Goal: Task Accomplishment & Management: Use online tool/utility

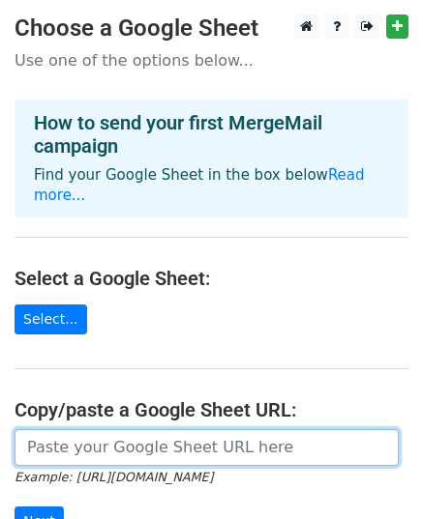
click at [122, 429] on input "url" at bounding box center [207, 447] width 384 height 37
paste input "[URL][DOMAIN_NAME]"
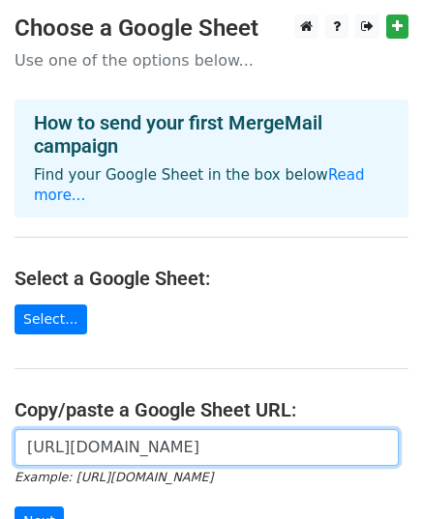
scroll to position [0, 441]
type input "[URL][DOMAIN_NAME]"
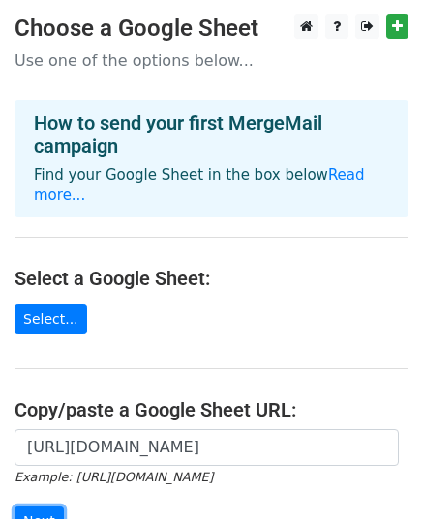
scroll to position [0, 0]
click at [45, 507] on input "Next" at bounding box center [39, 522] width 49 height 30
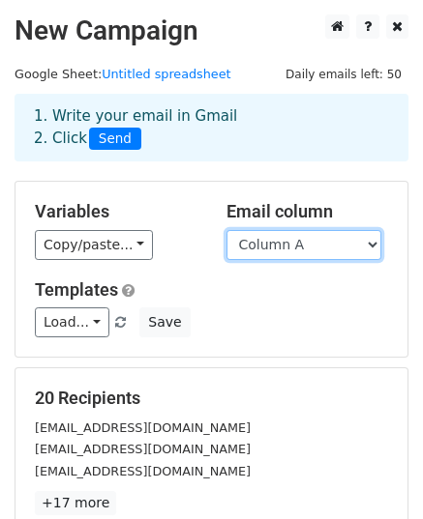
click at [239, 243] on select "Column A" at bounding box center [303, 245] width 155 height 30
click at [226, 230] on select "Column A" at bounding box center [303, 245] width 155 height 30
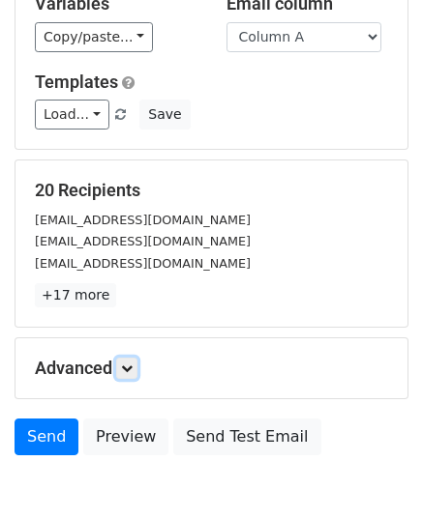
click at [130, 372] on link at bounding box center [126, 368] width 21 height 21
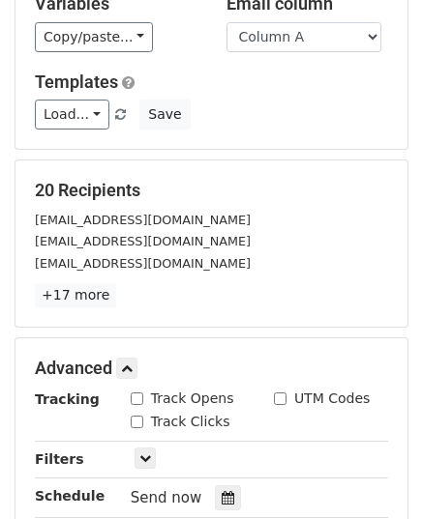
click at [139, 400] on input "Track Opens" at bounding box center [137, 399] width 13 height 13
checkbox input "true"
click at [135, 417] on input "Track Clicks" at bounding box center [137, 422] width 13 height 13
checkbox input "true"
click at [222, 492] on icon at bounding box center [228, 498] width 13 height 14
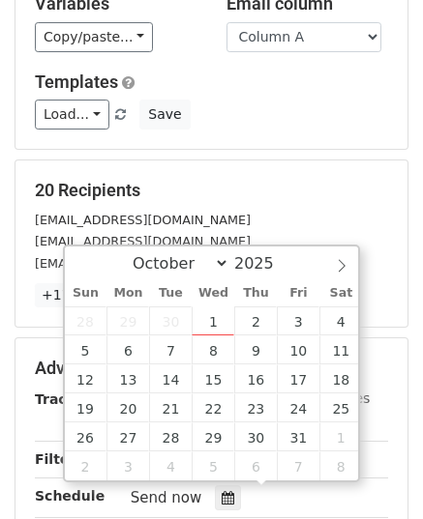
type input "2025-10-02 12:00"
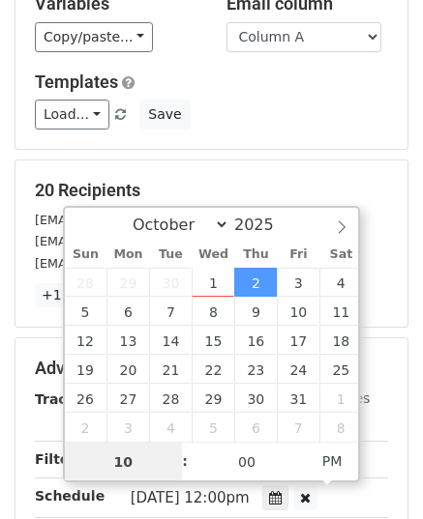
type input "10"
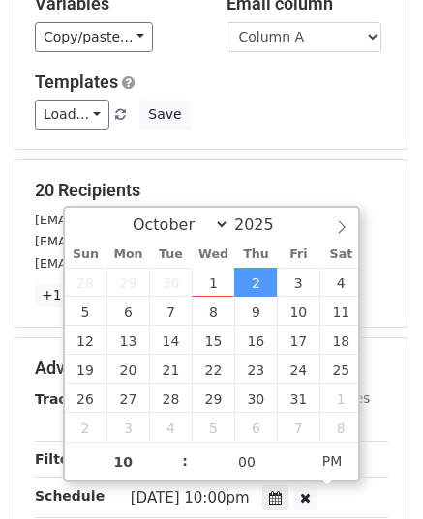
type input "2025-10-02 10:00"
click at [321, 461] on span "AM" at bounding box center [332, 461] width 53 height 39
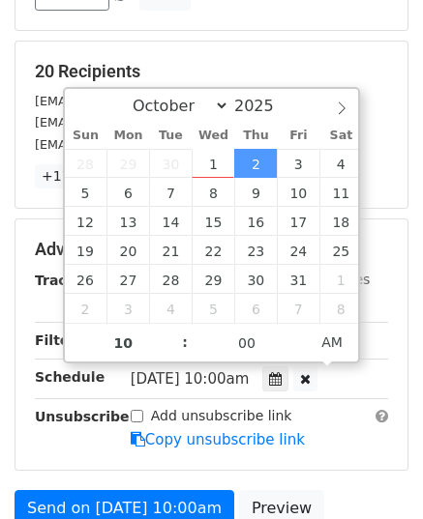
scroll to position [539, 0]
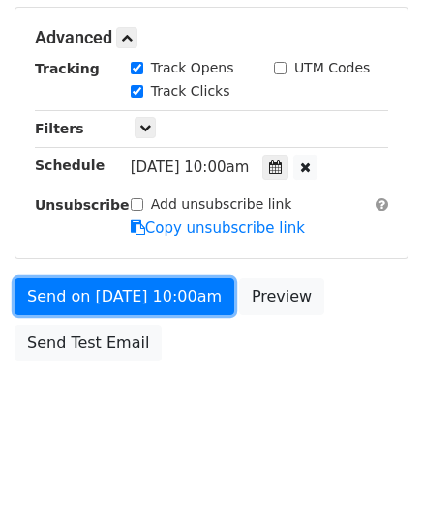
click at [100, 284] on link "Send on Oct 2 at 10:00am" at bounding box center [125, 297] width 220 height 37
click at [83, 293] on link "Send on Oct 2 at 10:00am" at bounding box center [125, 297] width 220 height 37
